Goal: Information Seeking & Learning: Learn about a topic

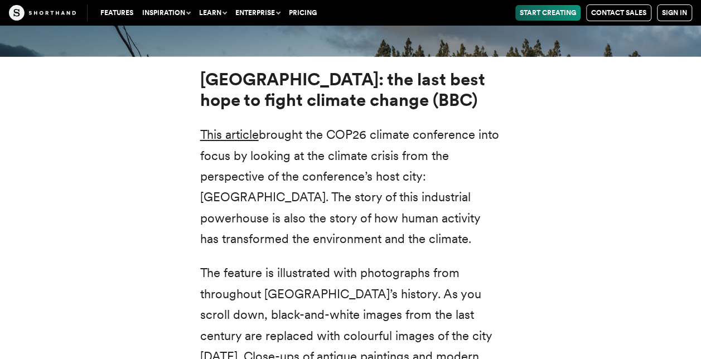
scroll to position [4006, 0]
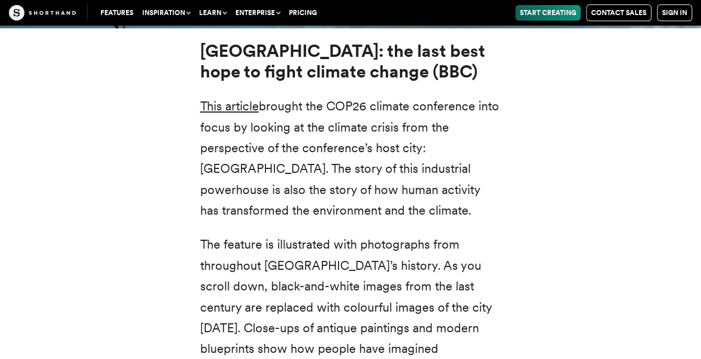
click at [288, 156] on p "This article brought the COP26 climate conference into focus by looking at the …" at bounding box center [350, 158] width 301 height 125
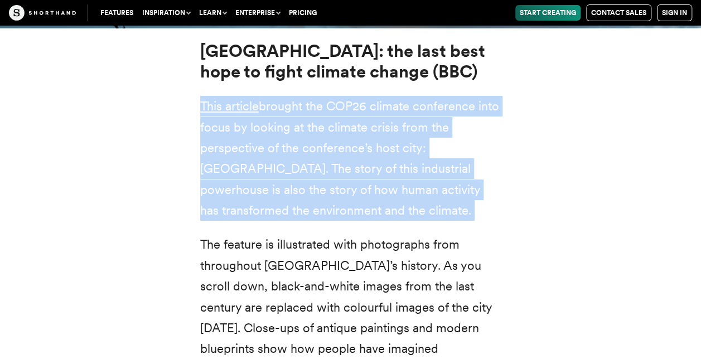
click at [288, 156] on p "This article brought the COP26 climate conference into focus by looking at the …" at bounding box center [350, 158] width 301 height 125
click at [543, 115] on div "[GEOGRAPHIC_DATA]: the last best hope to fight climate change (BBC) This articl…" at bounding box center [350, 249] width 691 height 442
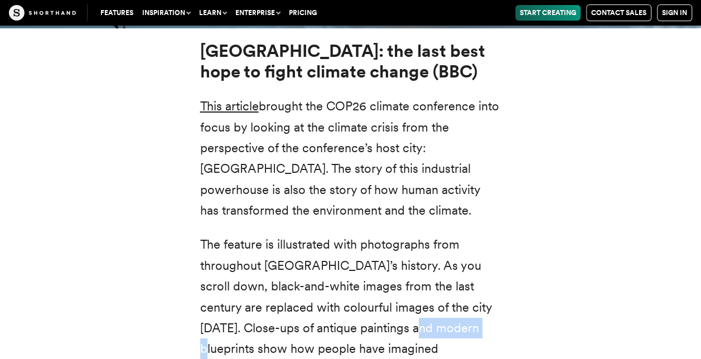
drag, startPoint x: 406, startPoint y: 288, endPoint x: 464, endPoint y: 288, distance: 58.0
click at [464, 288] on p "The feature is illustrated with photographs from throughout [GEOGRAPHIC_DATA]’s…" at bounding box center [350, 307] width 301 height 146
click at [568, 271] on div "[GEOGRAPHIC_DATA]: the last best hope to fight climate change (BBC) This articl…" at bounding box center [350, 249] width 691 height 442
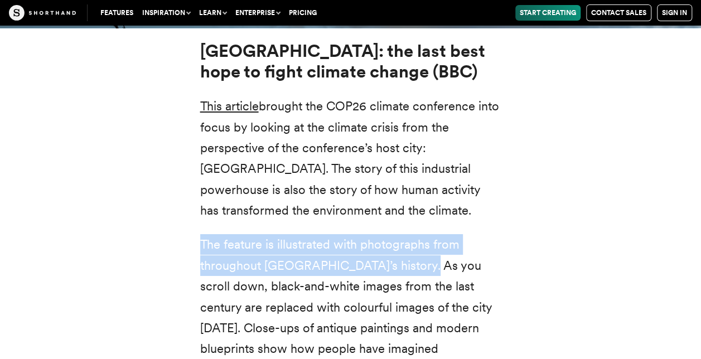
drag, startPoint x: 183, startPoint y: 213, endPoint x: 420, endPoint y: 232, distance: 238.3
click at [420, 232] on div "[GEOGRAPHIC_DATA]: the last best hope to fight climate change (BBC) This articl…" at bounding box center [351, 248] width 346 height 415
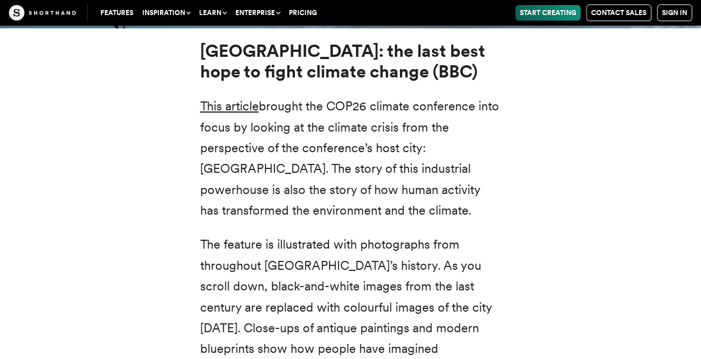
click at [439, 236] on p "The feature is illustrated with photographs from throughout [GEOGRAPHIC_DATA]’s…" at bounding box center [350, 307] width 301 height 146
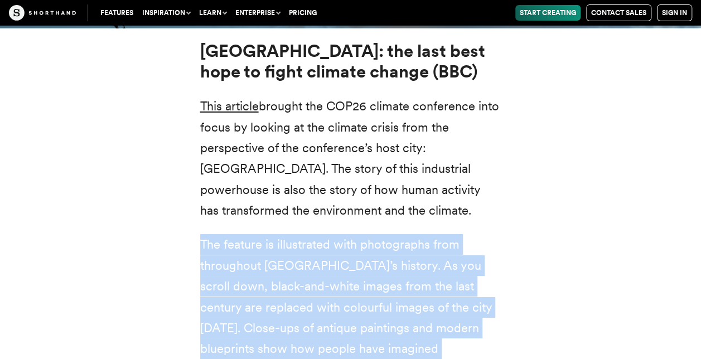
click at [439, 236] on p "The feature is illustrated with photographs from throughout [GEOGRAPHIC_DATA]’s…" at bounding box center [350, 307] width 301 height 146
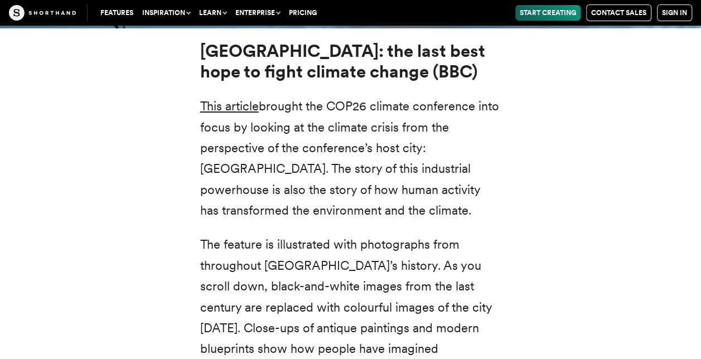
click at [245, 96] on p "This article brought the COP26 climate conference into focus by looking at the …" at bounding box center [350, 158] width 301 height 125
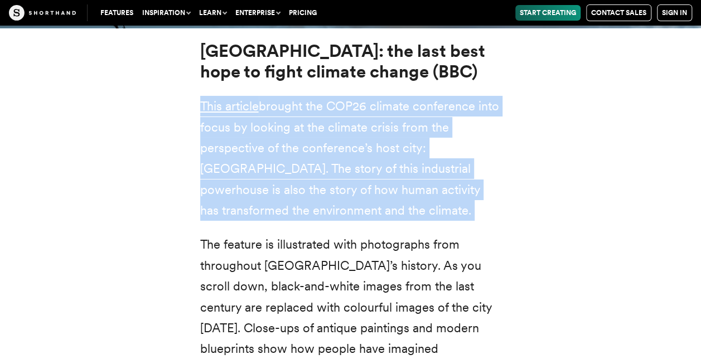
click at [245, 96] on p "This article brought the COP26 climate conference into focus by looking at the …" at bounding box center [350, 158] width 301 height 125
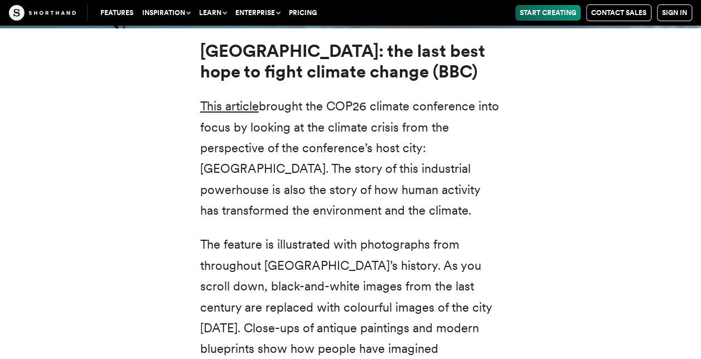
click at [445, 234] on p "The feature is illustrated with photographs from throughout [GEOGRAPHIC_DATA]’s…" at bounding box center [350, 307] width 301 height 146
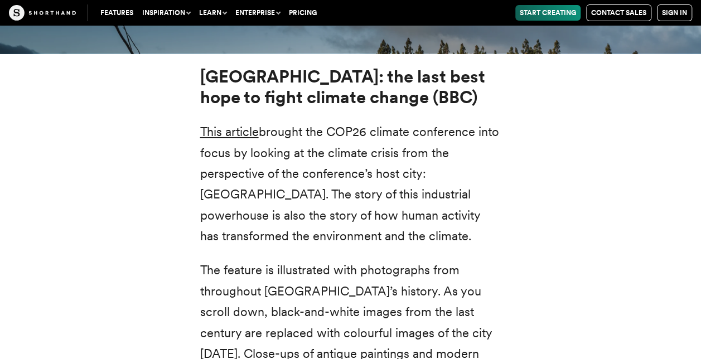
scroll to position [3981, 0]
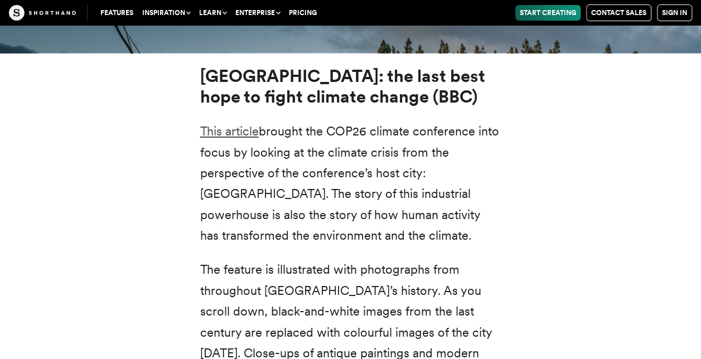
click at [246, 124] on link "This article" at bounding box center [229, 131] width 59 height 14
click at [222, 124] on link "This article" at bounding box center [229, 131] width 59 height 14
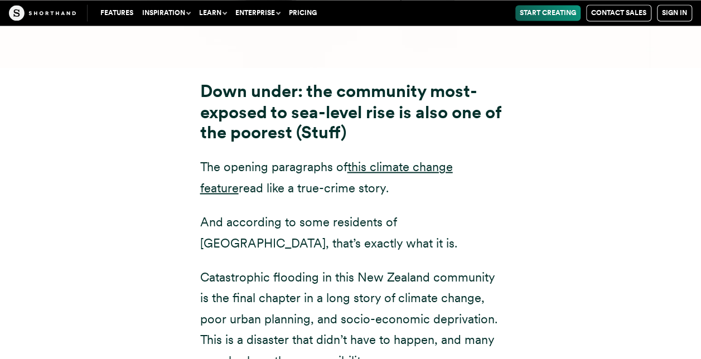
scroll to position [5144, 0]
click at [417, 158] on link "this climate change feature" at bounding box center [326, 175] width 253 height 35
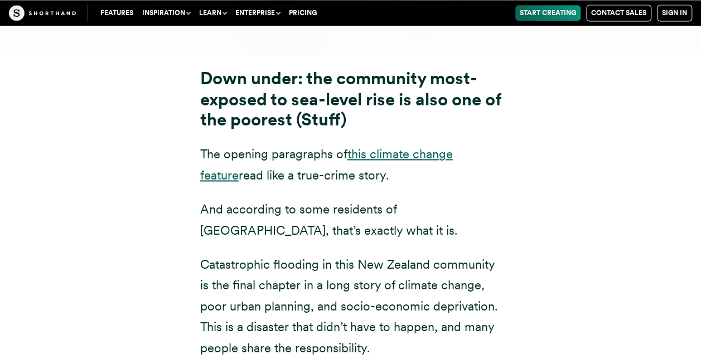
scroll to position [5150, 0]
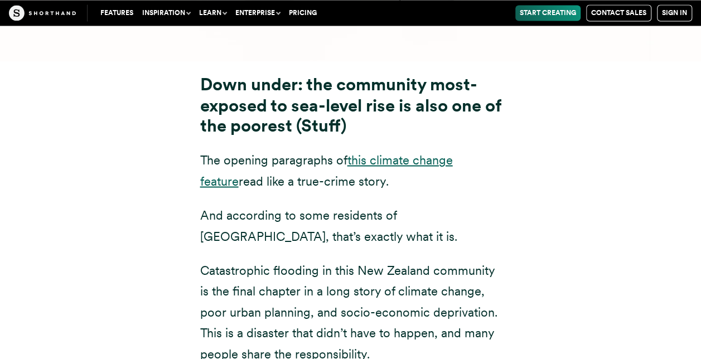
click at [434, 152] on link "this climate change feature" at bounding box center [326, 169] width 253 height 35
